Goal: Transaction & Acquisition: Download file/media

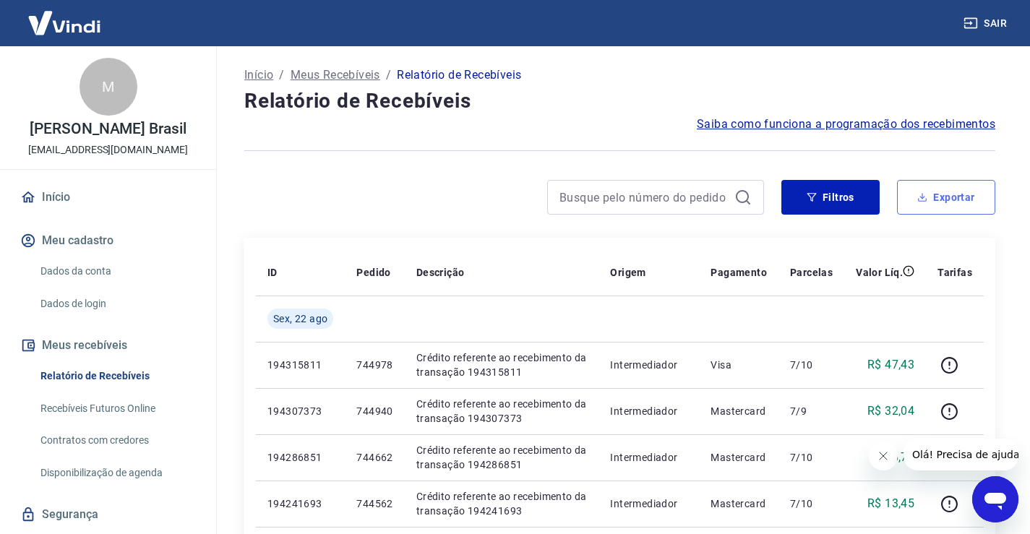
click at [933, 198] on button "Exportar" at bounding box center [946, 197] width 98 height 35
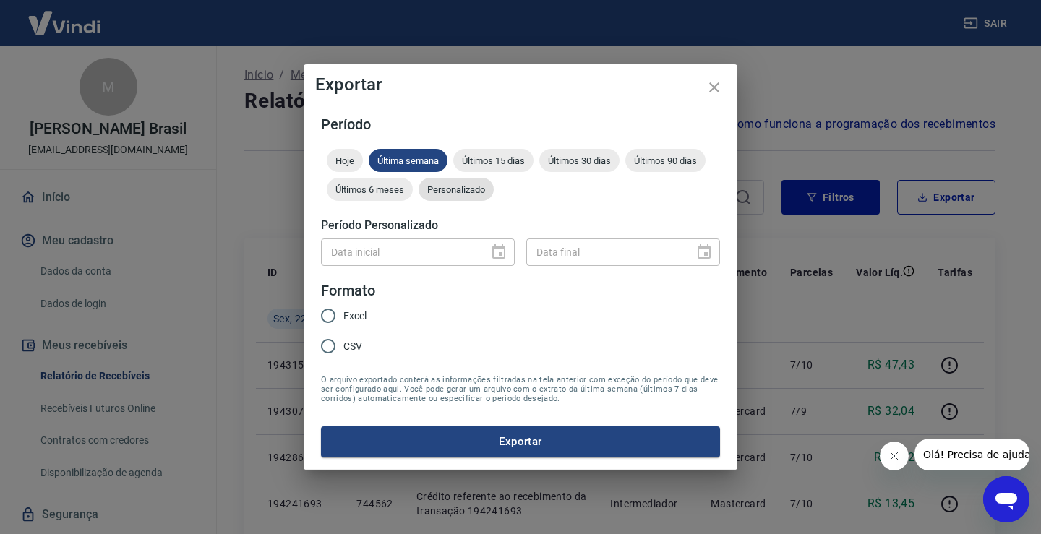
click at [453, 191] on span "Personalizado" at bounding box center [455, 189] width 75 height 11
click at [355, 321] on span "Excel" at bounding box center [354, 316] width 23 height 15
click at [343, 321] on input "Excel" at bounding box center [328, 316] width 30 height 30
radio input "true"
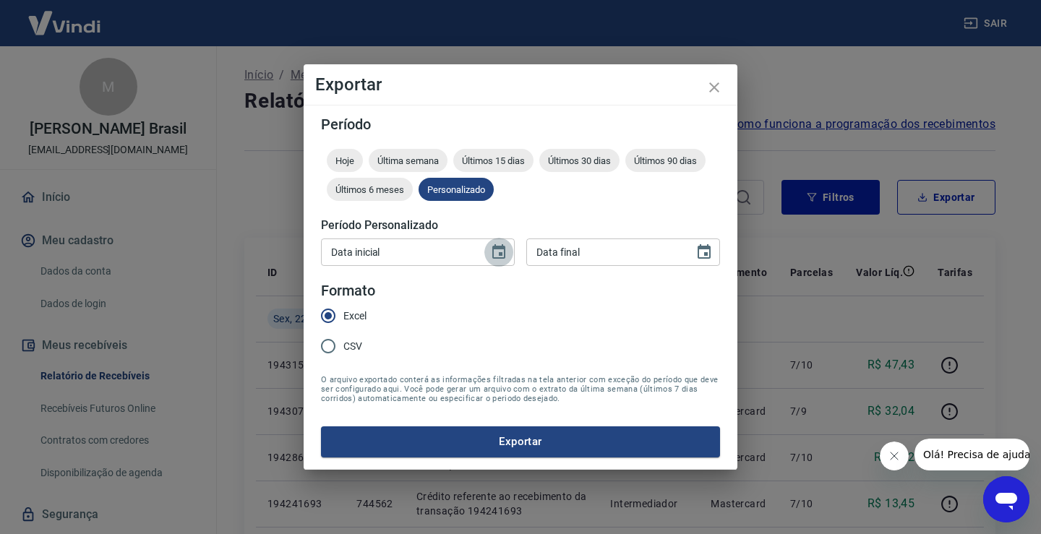
click at [499, 253] on icon "Choose date" at bounding box center [498, 251] width 13 height 14
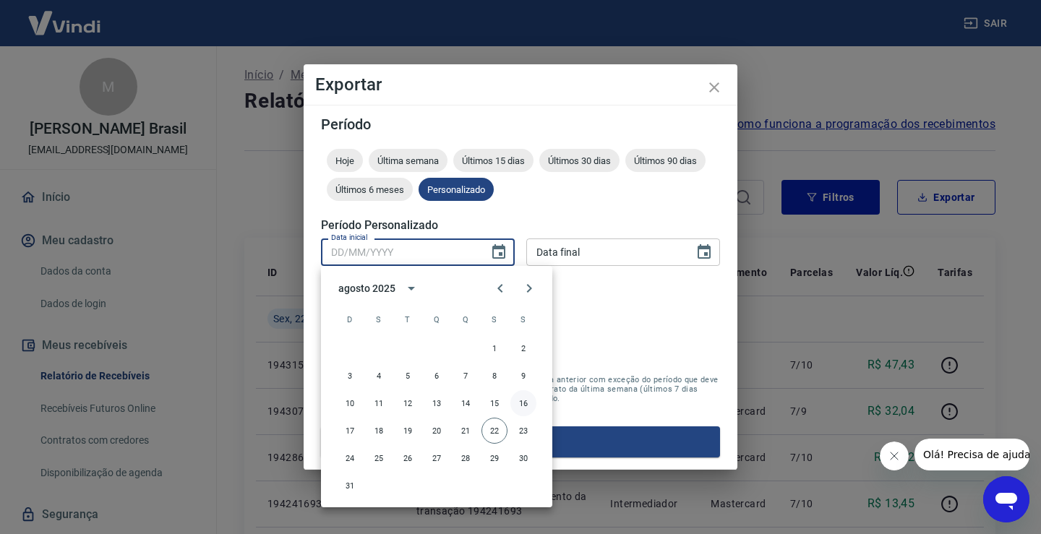
click at [525, 398] on button "16" at bounding box center [523, 403] width 26 height 26
type input "[DATE]"
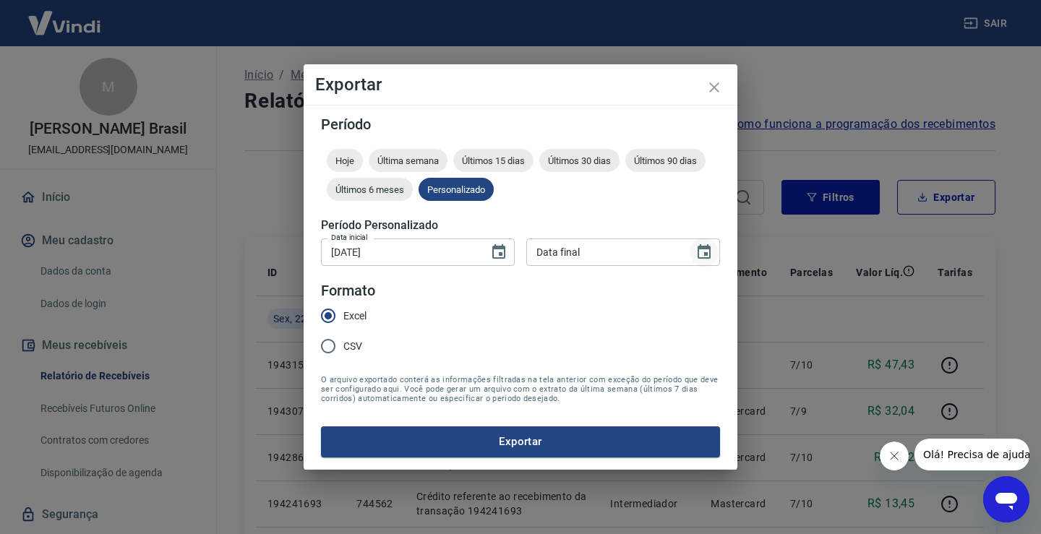
click at [701, 257] on icon "Choose date" at bounding box center [703, 251] width 13 height 14
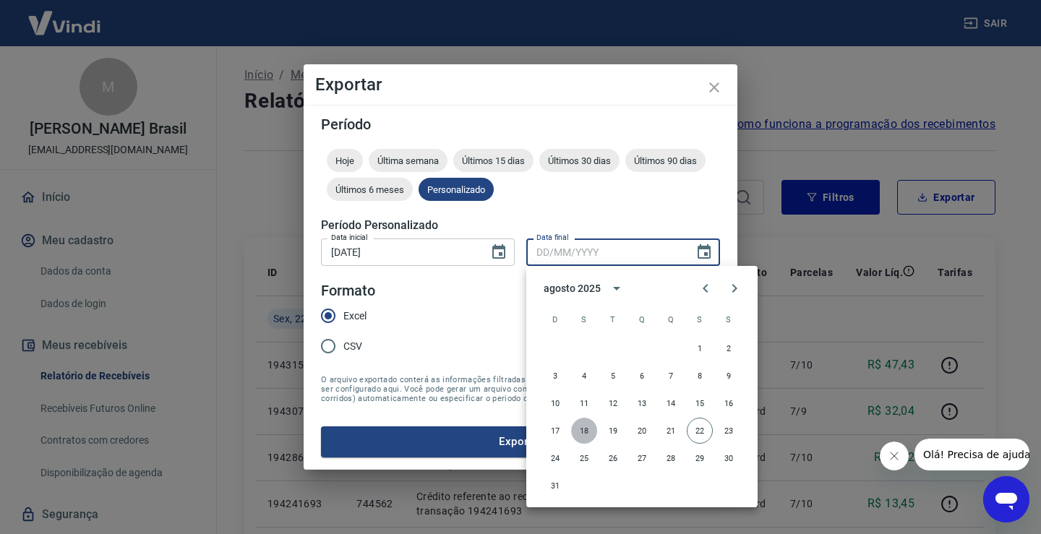
click at [583, 428] on button "18" at bounding box center [584, 431] width 26 height 26
type input "[DATE]"
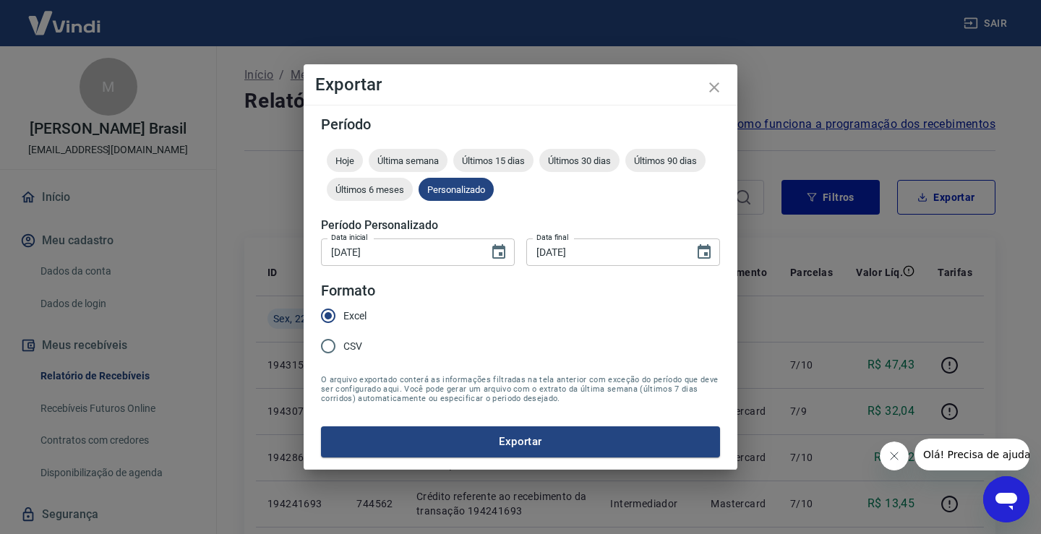
click at [535, 442] on button "Exportar" at bounding box center [520, 441] width 399 height 30
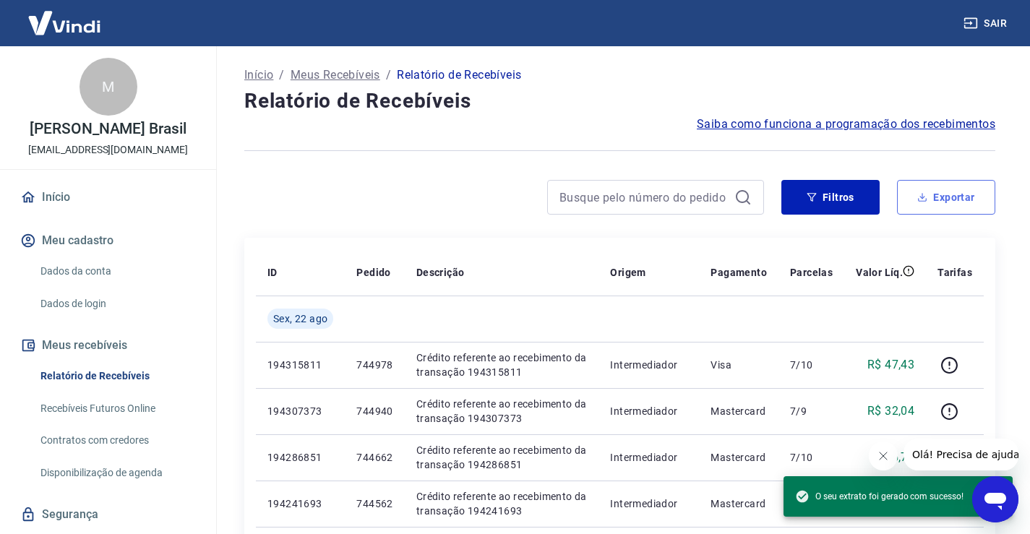
click at [924, 197] on icon "button" at bounding box center [922, 197] width 5 height 3
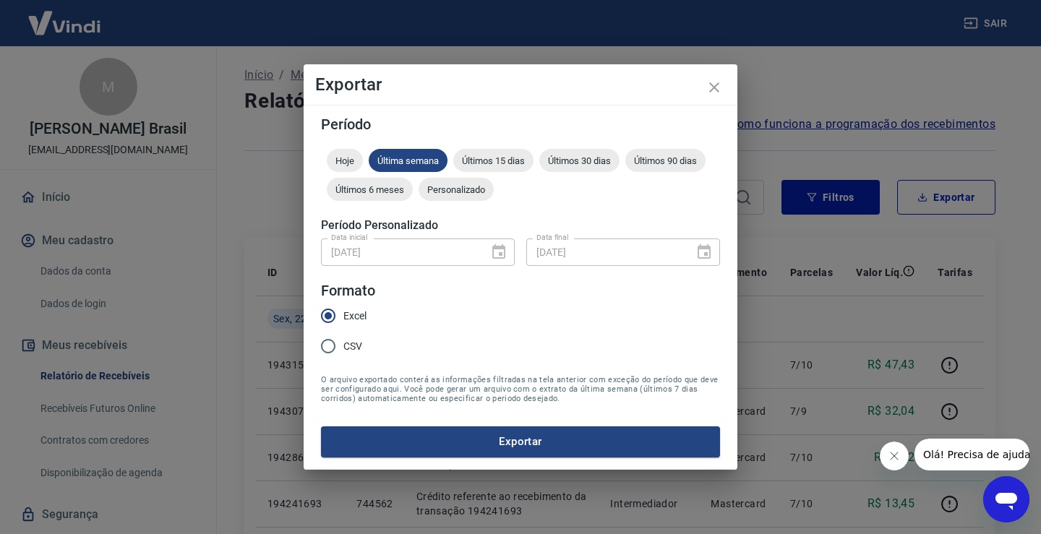
drag, startPoint x: 465, startPoint y: 192, endPoint x: 472, endPoint y: 202, distance: 11.9
click at [466, 193] on span "Personalizado" at bounding box center [455, 189] width 75 height 11
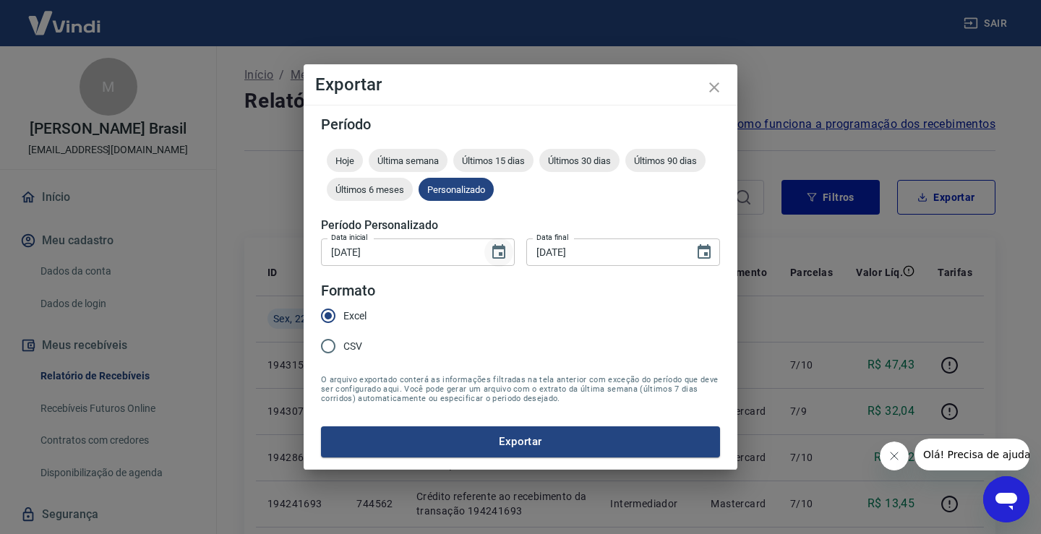
click at [501, 251] on icon "Choose date, selected date is 16 de ago de 2025" at bounding box center [498, 252] width 17 height 17
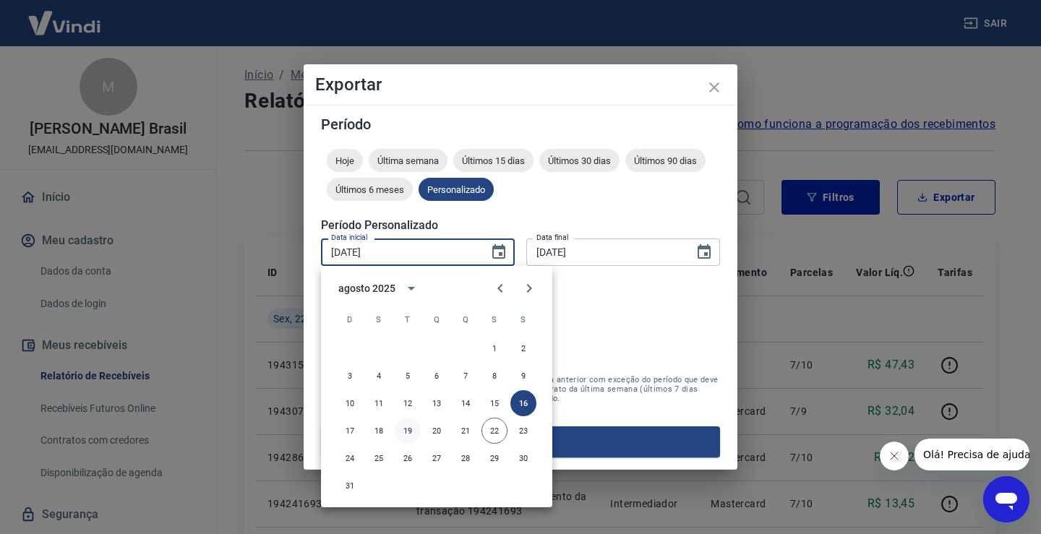
click at [410, 433] on button "19" at bounding box center [408, 431] width 26 height 26
type input "[DATE]"
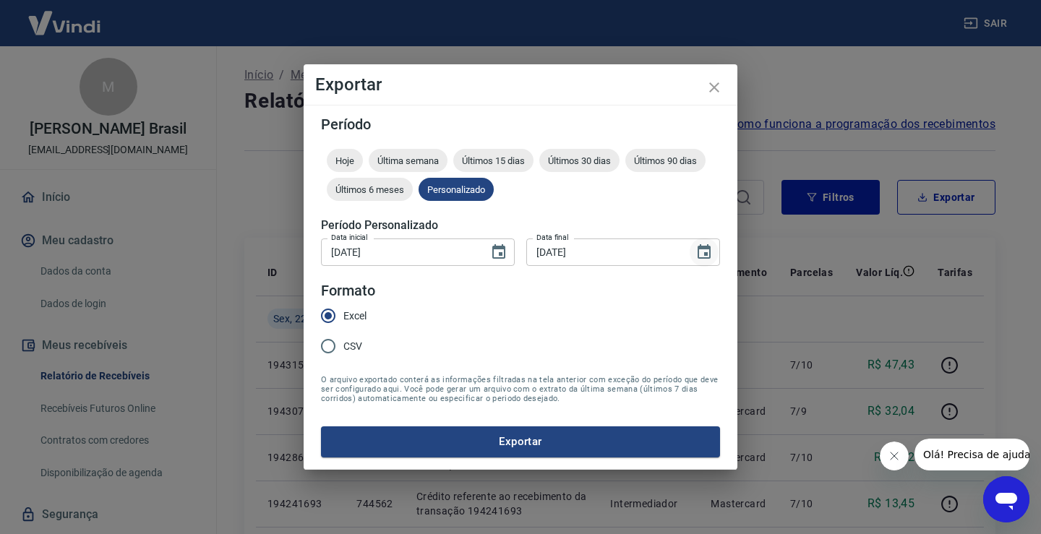
click at [709, 254] on icon "Choose date, selected date is 18 de ago de 2025" at bounding box center [703, 251] width 13 height 14
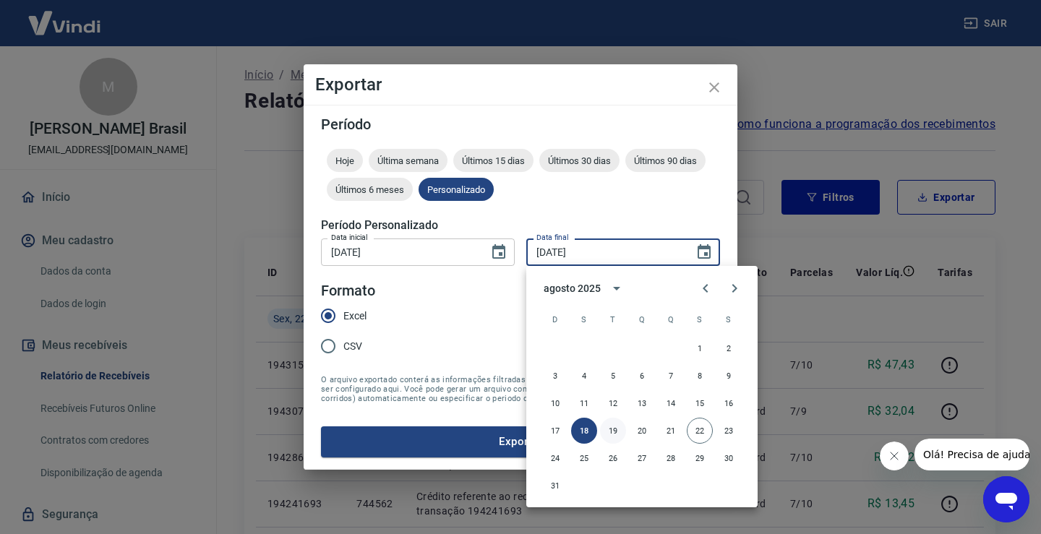
click at [611, 432] on button "19" at bounding box center [613, 431] width 26 height 26
type input "[DATE]"
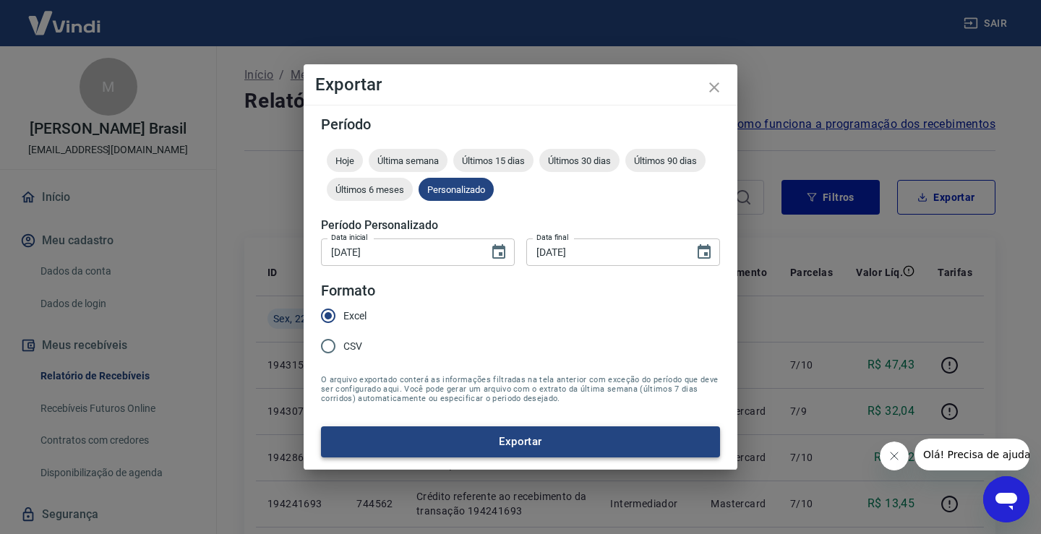
click at [537, 449] on button "Exportar" at bounding box center [520, 441] width 399 height 30
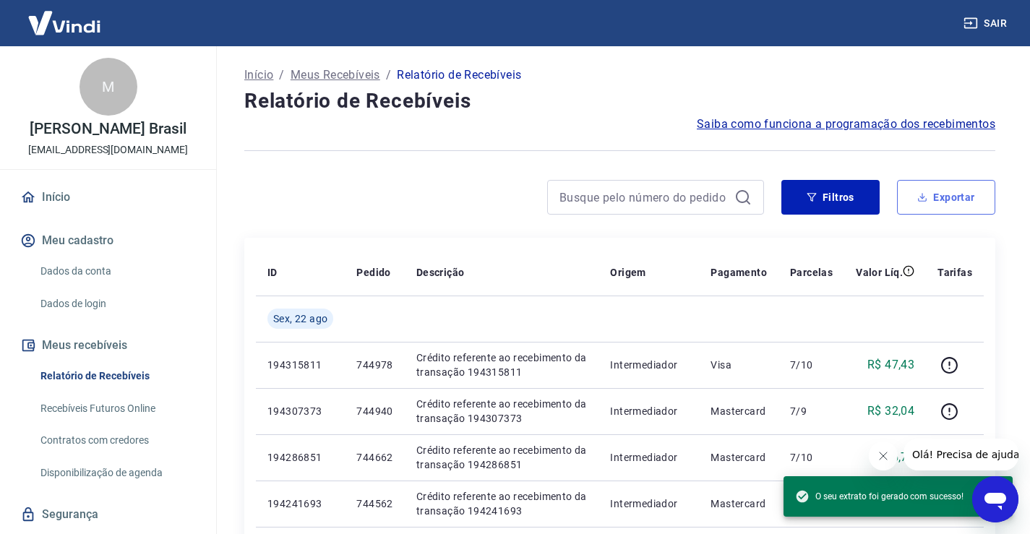
click at [950, 200] on button "Exportar" at bounding box center [946, 197] width 98 height 35
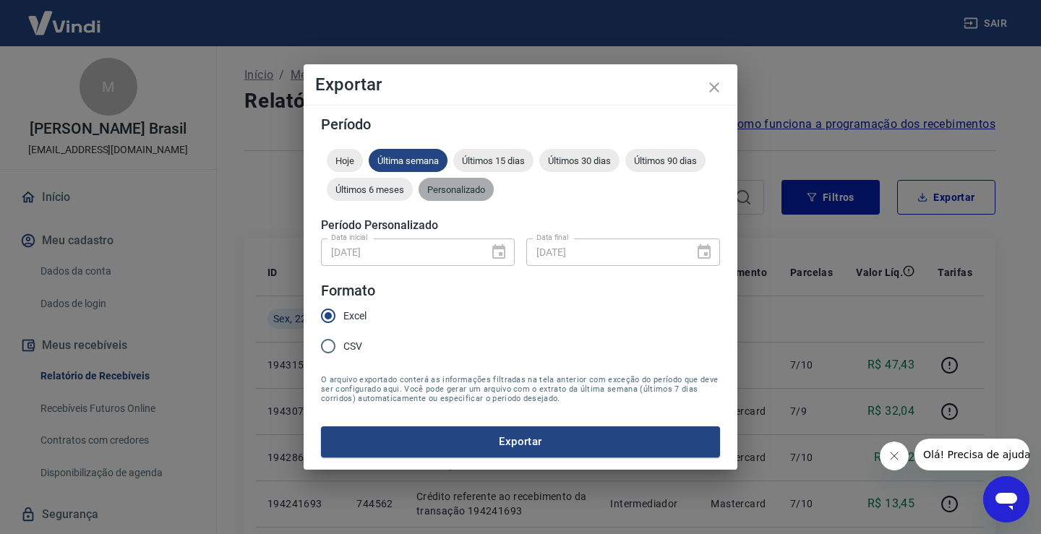
click at [468, 191] on span "Personalizado" at bounding box center [455, 189] width 75 height 11
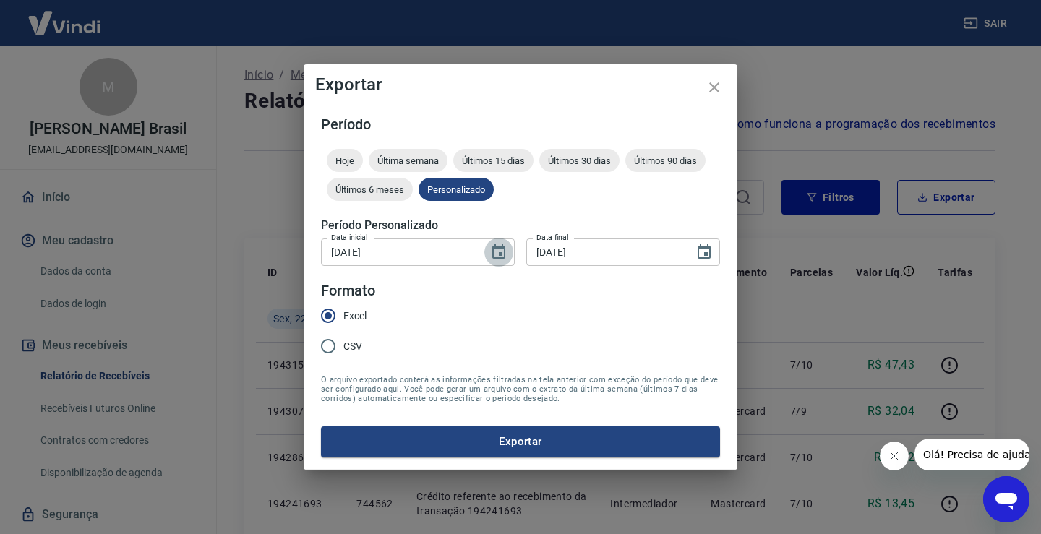
click at [498, 259] on icon "Choose date, selected date is 19 de ago de 2025" at bounding box center [498, 251] width 13 height 14
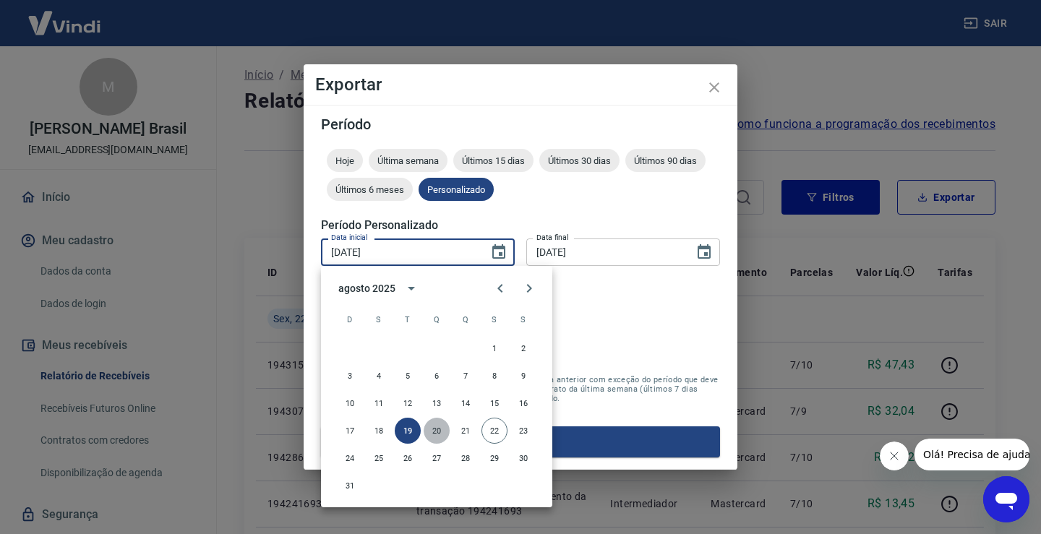
click at [439, 429] on button "20" at bounding box center [436, 431] width 26 height 26
type input "[DATE]"
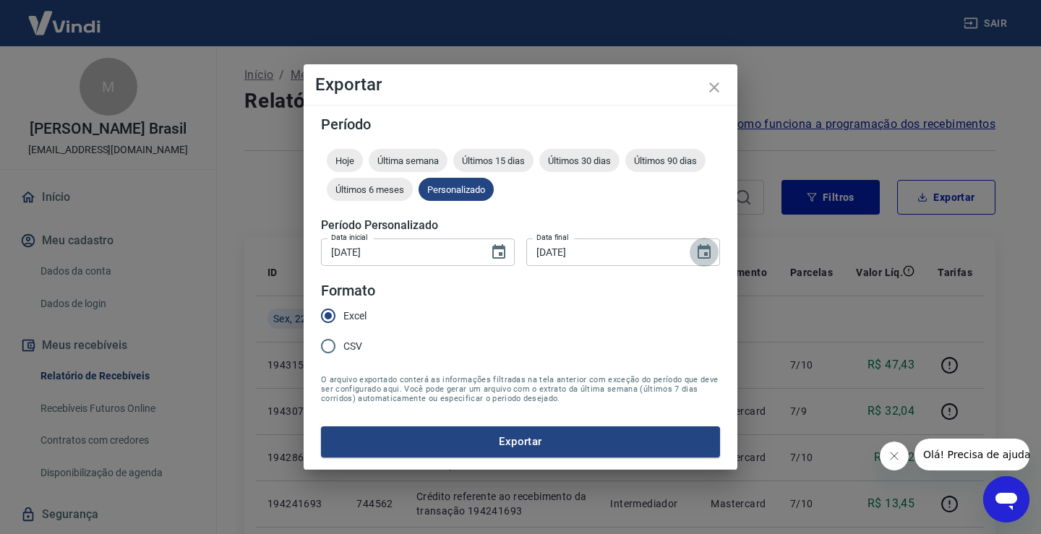
click at [699, 247] on icon "Choose date, selected date is 19 de ago de 2025" at bounding box center [703, 251] width 13 height 14
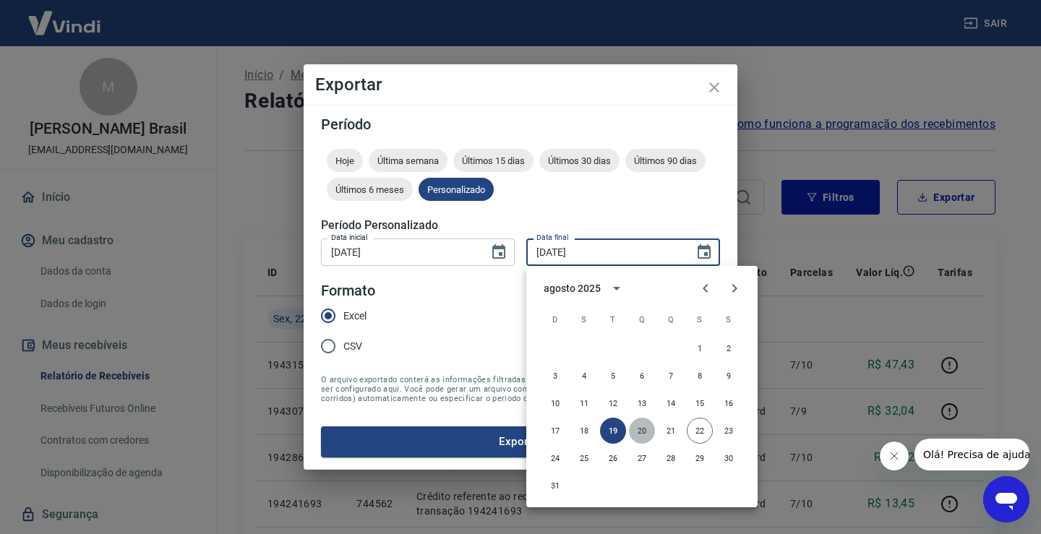
click at [638, 433] on button "20" at bounding box center [642, 431] width 26 height 26
type input "[DATE]"
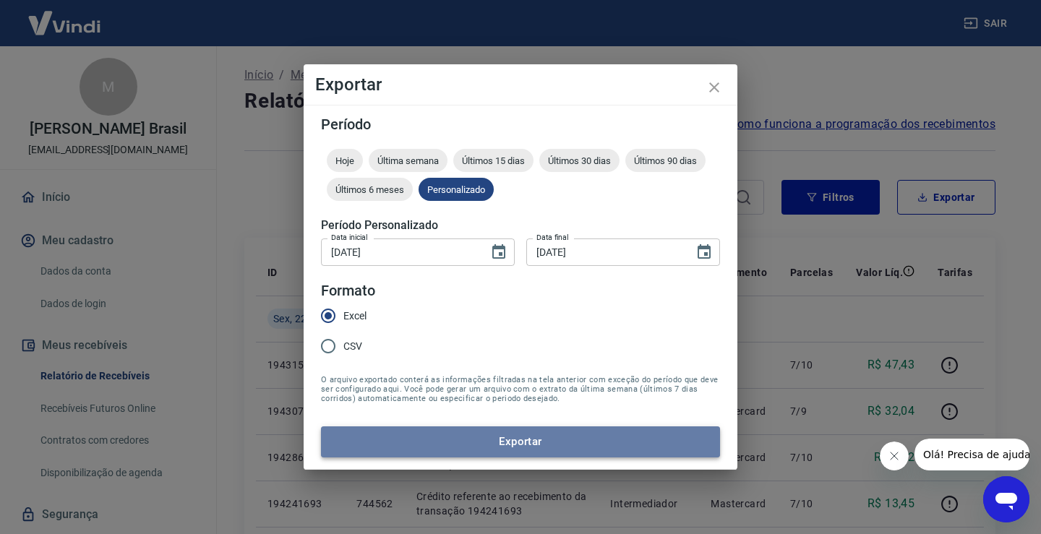
click at [555, 442] on button "Exportar" at bounding box center [520, 441] width 399 height 30
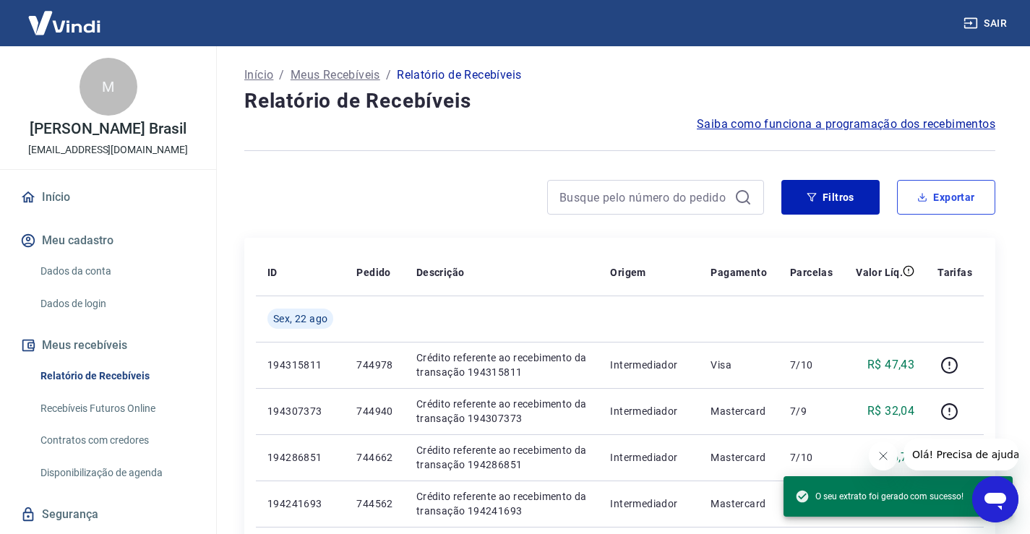
click at [939, 199] on button "Exportar" at bounding box center [946, 197] width 98 height 35
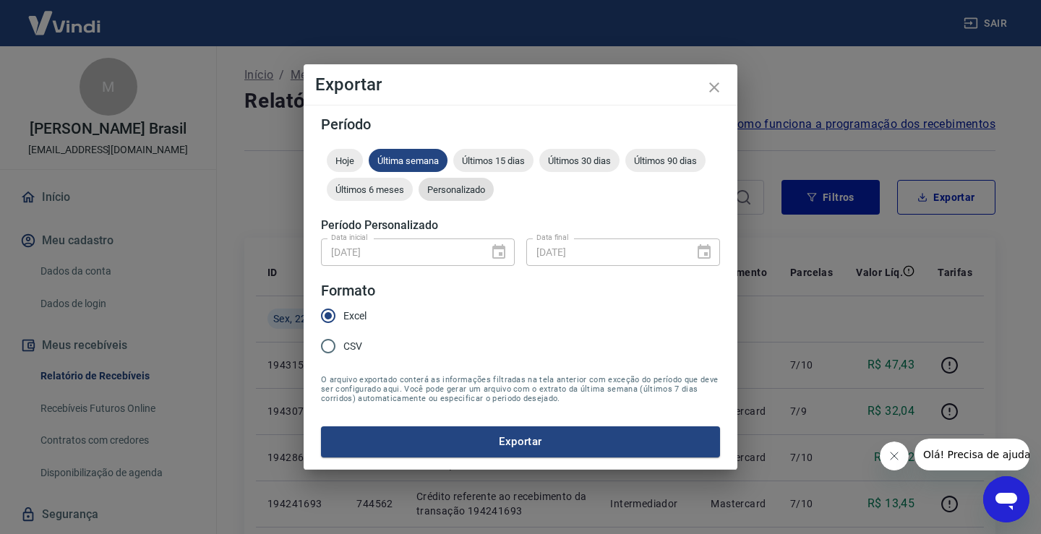
click at [448, 186] on span "Personalizado" at bounding box center [455, 189] width 75 height 11
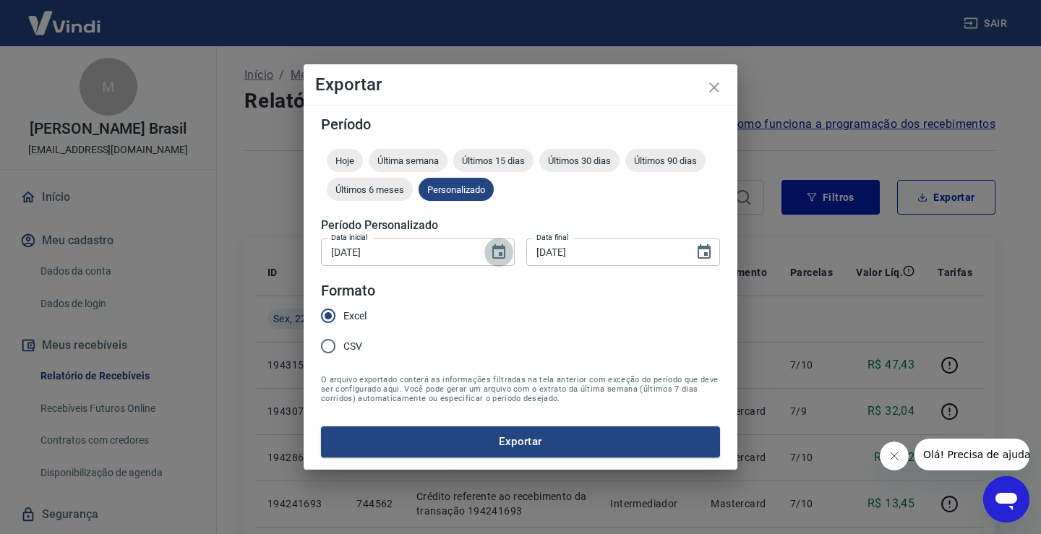
click at [510, 251] on button "Choose date, selected date is 20 de ago de 2025" at bounding box center [498, 252] width 29 height 29
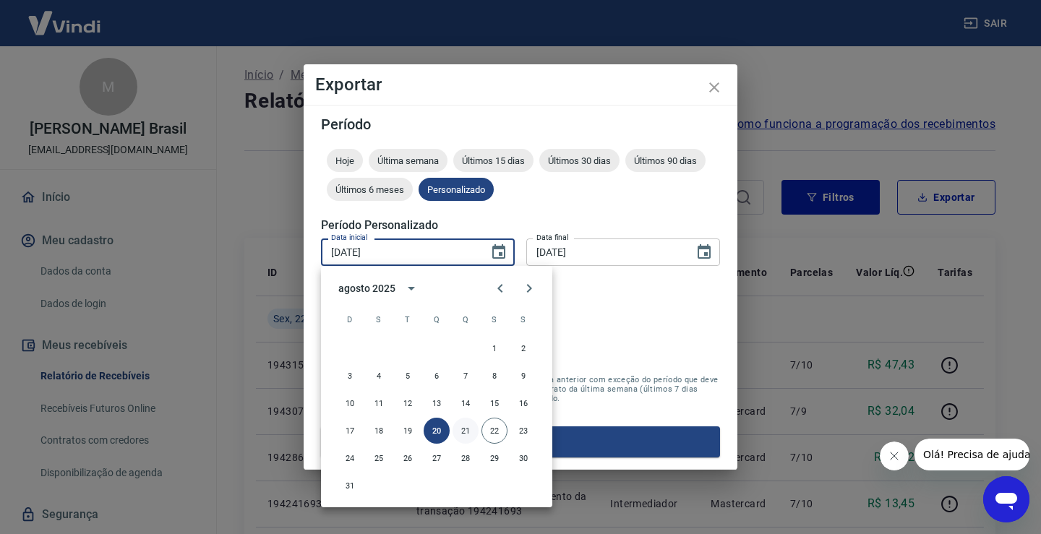
click at [460, 431] on button "21" at bounding box center [465, 431] width 26 height 26
type input "[DATE]"
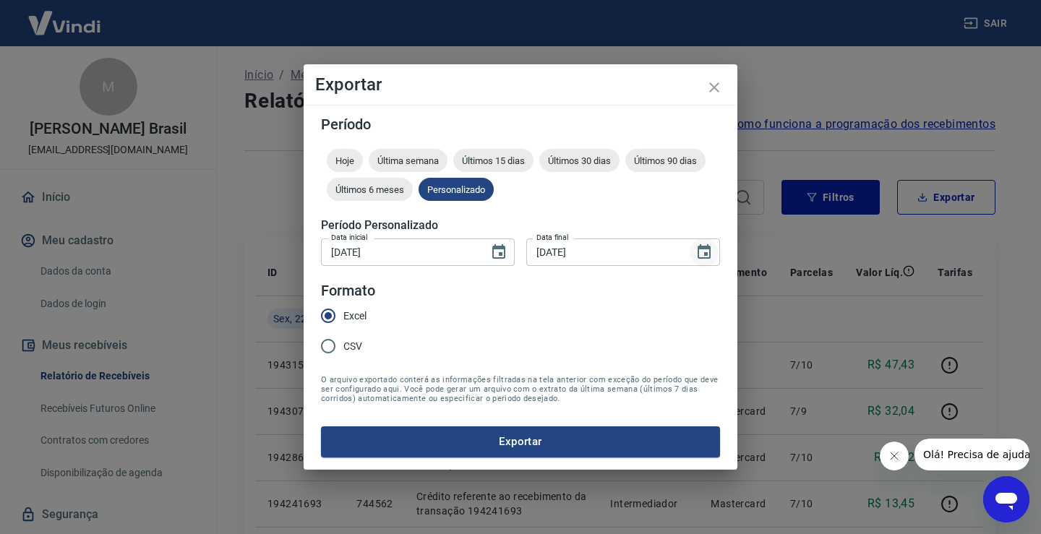
click at [708, 254] on icon "Choose date, selected date is 20 de ago de 2025" at bounding box center [703, 252] width 17 height 17
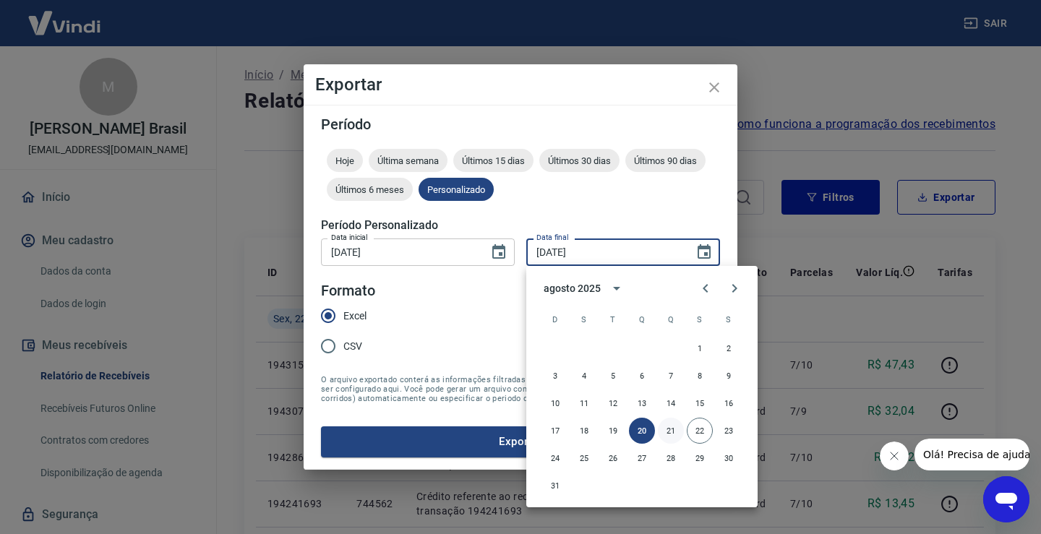
click at [667, 425] on button "21" at bounding box center [671, 431] width 26 height 26
type input "[DATE]"
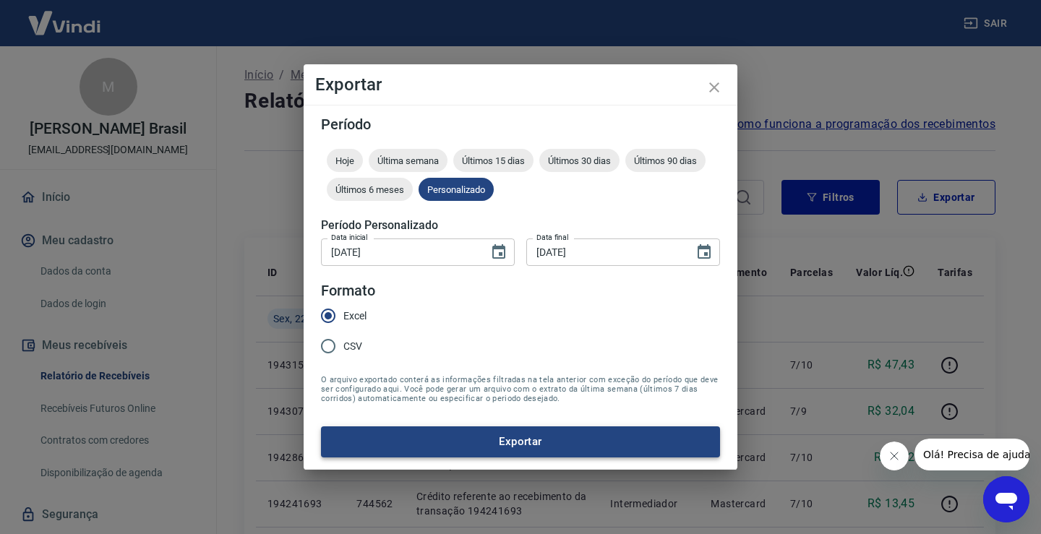
click at [499, 449] on button "Exportar" at bounding box center [520, 441] width 399 height 30
